Goal: Book appointment/travel/reservation

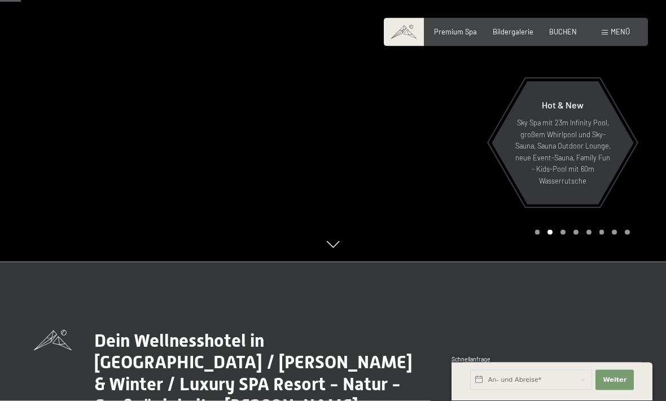
scroll to position [138, 0]
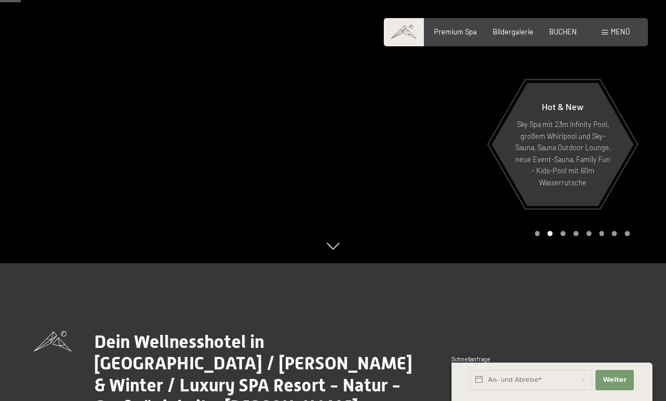
click at [339, 249] on icon at bounding box center [333, 246] width 12 height 7
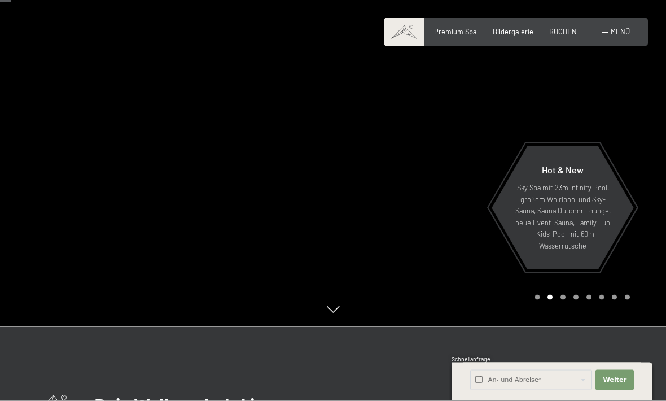
scroll to position [74, 0]
click at [517, 30] on span "Bildergalerie" at bounding box center [513, 31] width 41 height 9
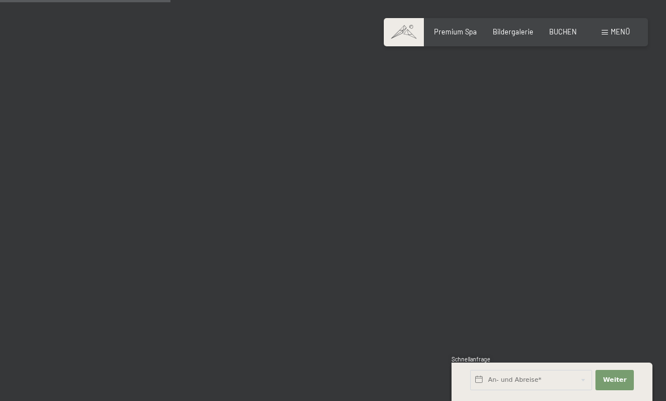
scroll to position [2407, 0]
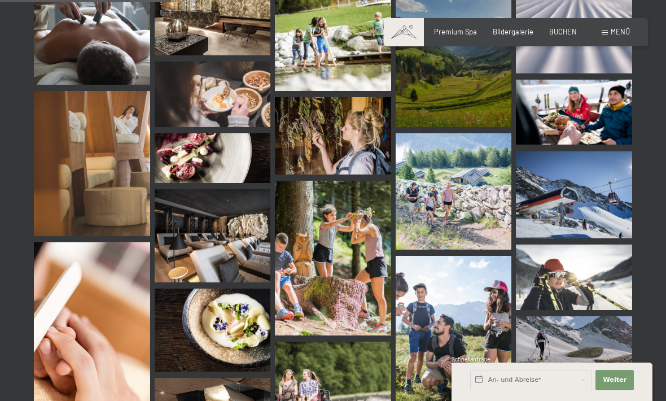
click at [246, 97] on img at bounding box center [213, 94] width 116 height 65
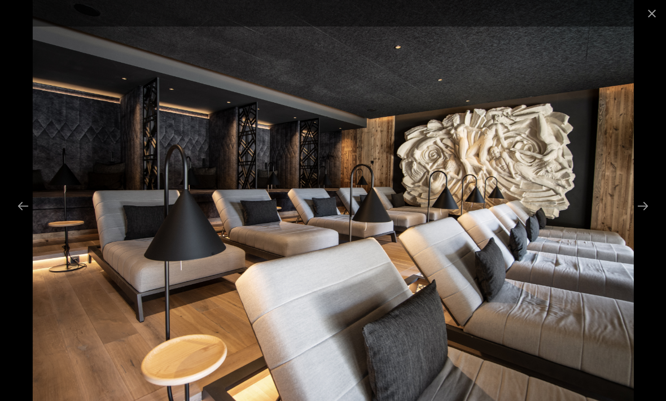
click at [643, 15] on button "Close gallery" at bounding box center [652, 13] width 28 height 27
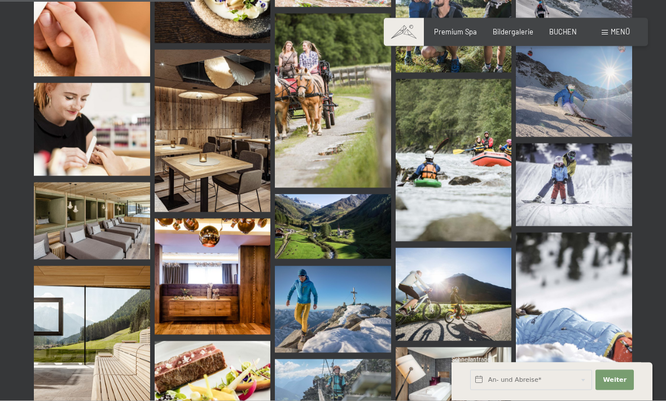
scroll to position [2737, 0]
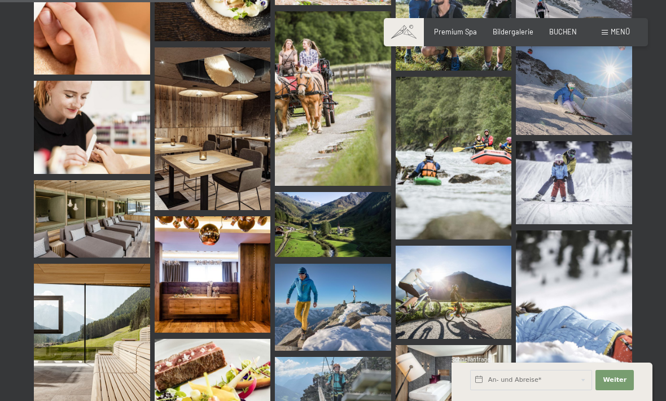
click at [98, 238] on img at bounding box center [92, 218] width 116 height 77
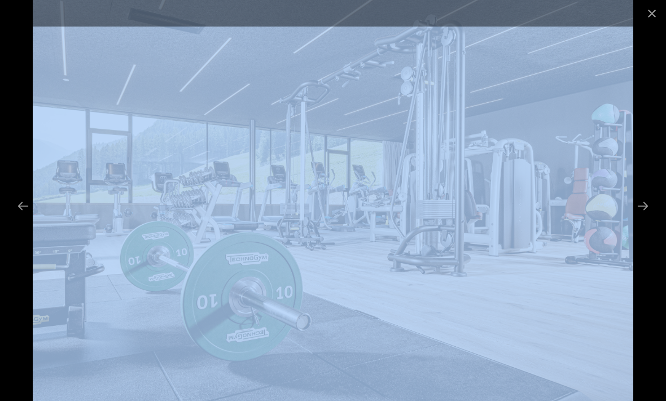
click at [650, 17] on button "Close gallery" at bounding box center [652, 13] width 28 height 27
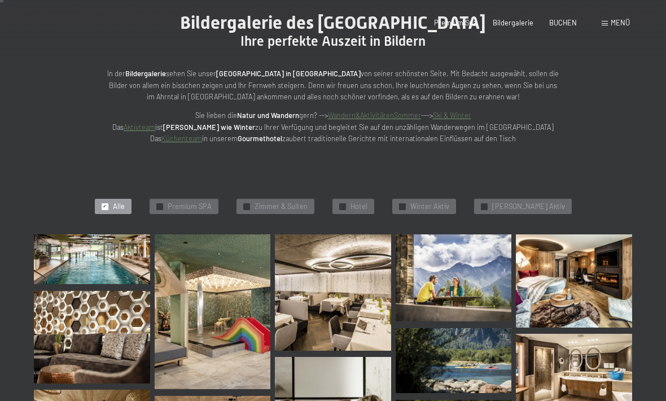
scroll to position [0, 0]
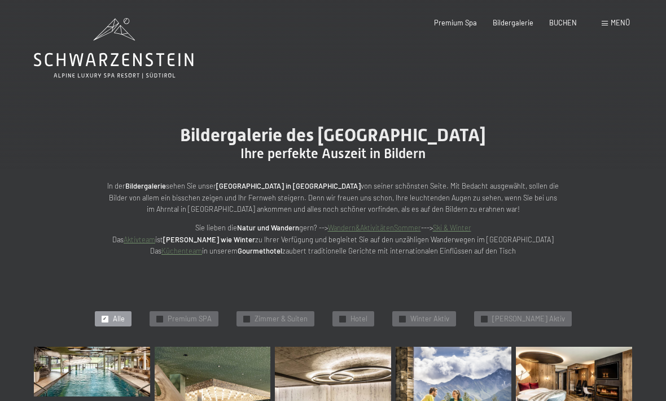
click at [554, 22] on span "BUCHEN" at bounding box center [563, 22] width 28 height 9
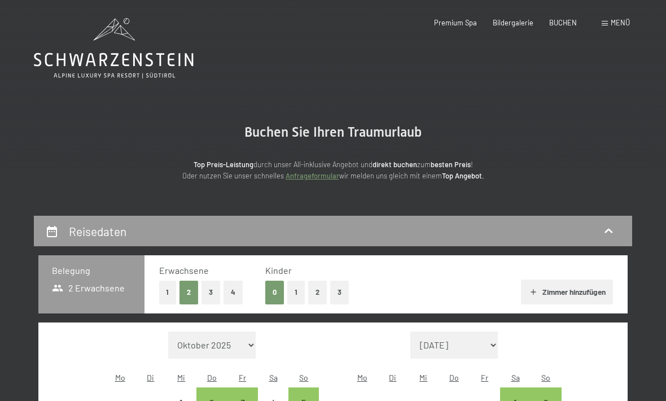
click at [607, 25] on span at bounding box center [605, 23] width 6 height 5
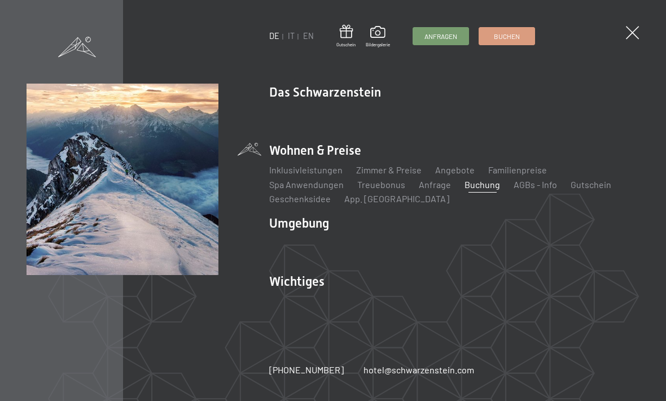
click at [349, 245] on link "Ski & Winter" at bounding box center [352, 242] width 49 height 11
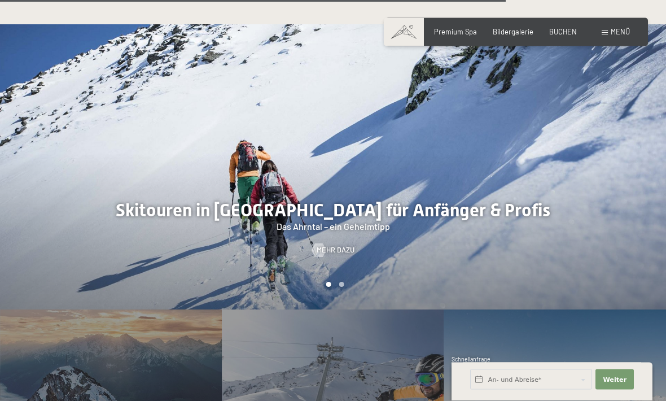
scroll to position [2329, 0]
